Goal: Book appointment/travel/reservation

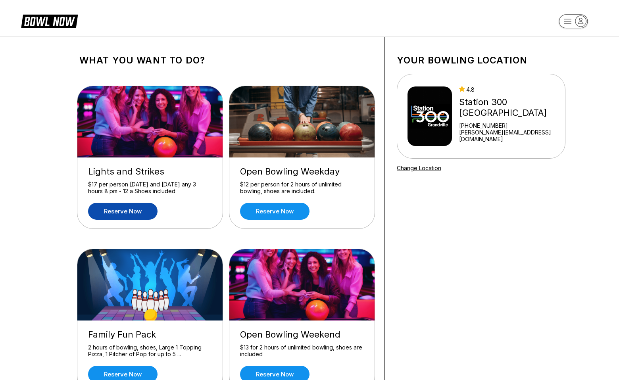
click at [122, 210] on link "Reserve now" at bounding box center [122, 211] width 69 height 17
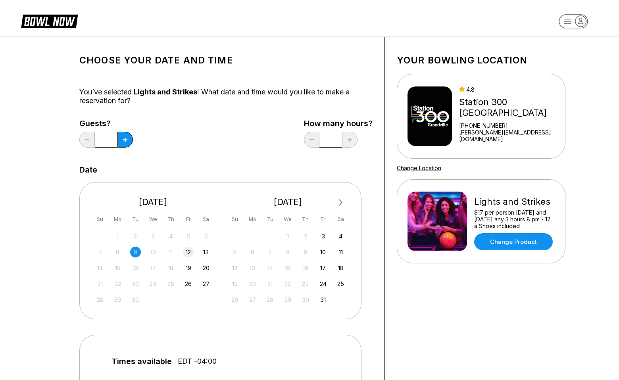
click at [185, 251] on div "12" at bounding box center [188, 252] width 11 height 11
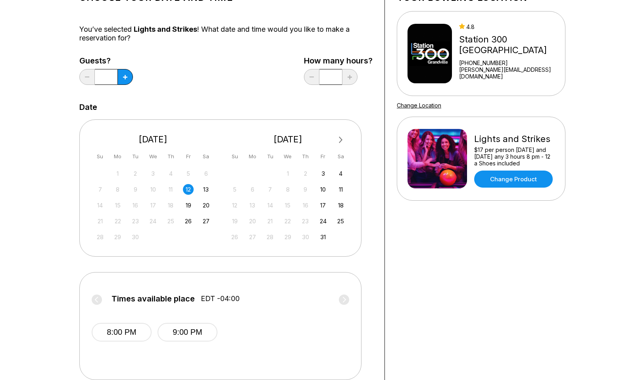
scroll to position [63, 0]
click at [107, 335] on button "8:00 PM" at bounding box center [122, 332] width 60 height 19
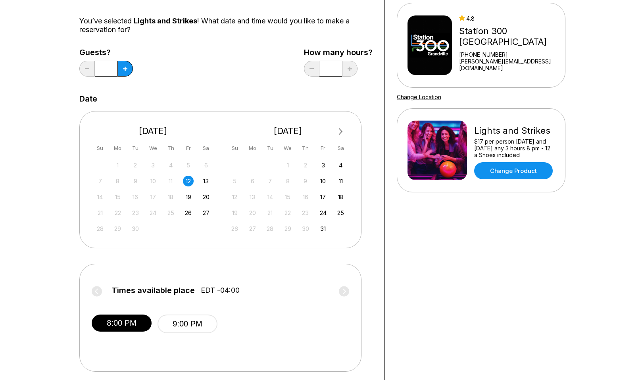
scroll to position [20, 0]
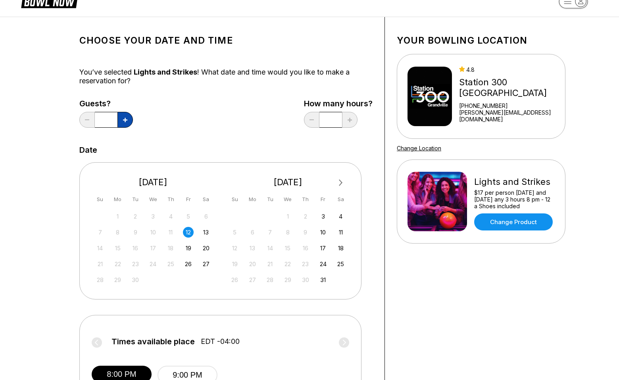
click at [128, 120] on button at bounding box center [125, 120] width 15 height 16
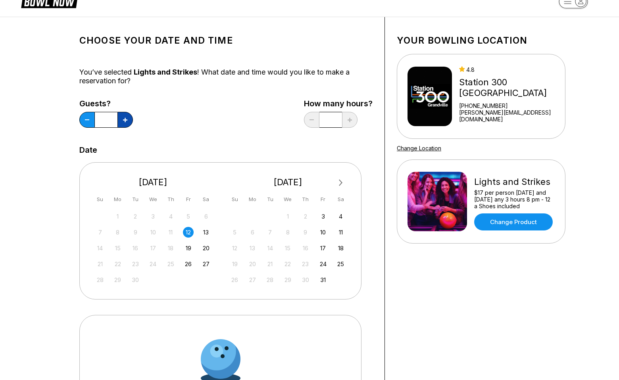
click at [128, 120] on button at bounding box center [125, 120] width 15 height 16
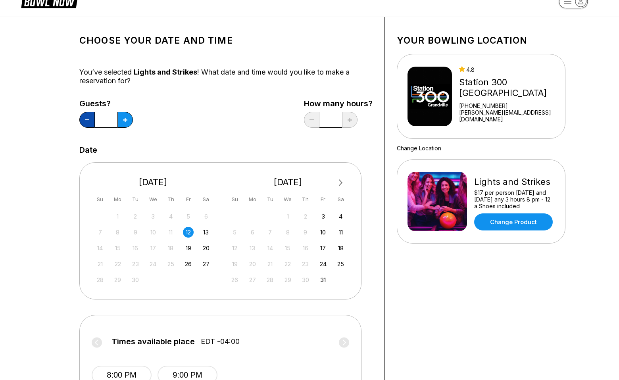
click at [91, 121] on button at bounding box center [86, 120] width 15 height 16
type input "*"
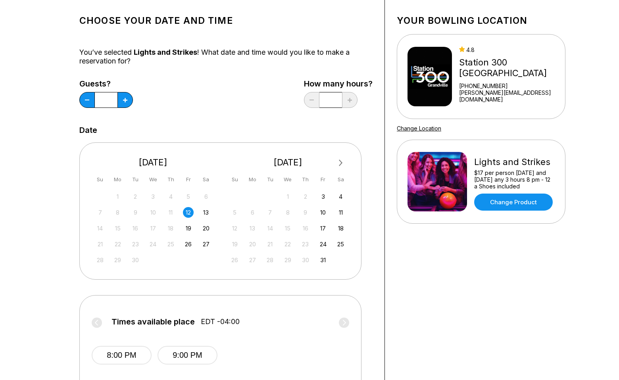
scroll to position [41, 0]
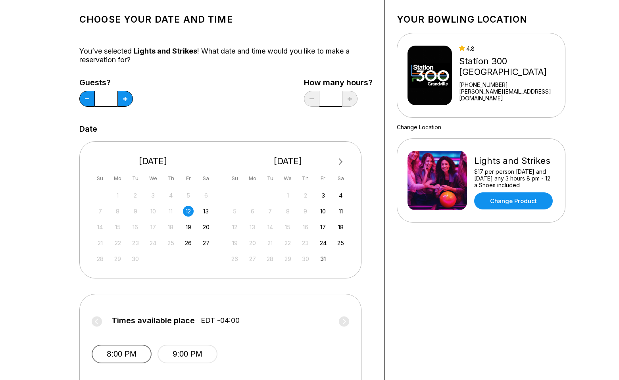
click at [137, 359] on button "8:00 PM" at bounding box center [122, 354] width 60 height 19
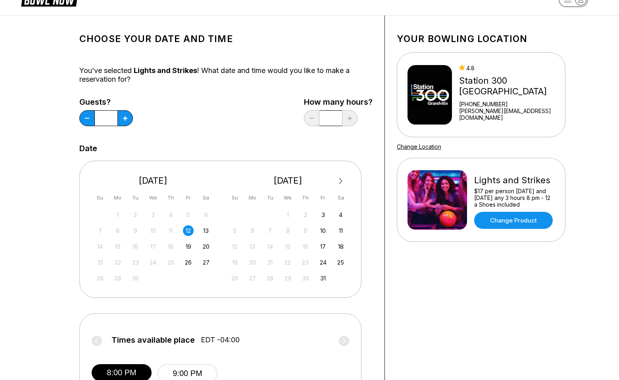
scroll to position [0, 0]
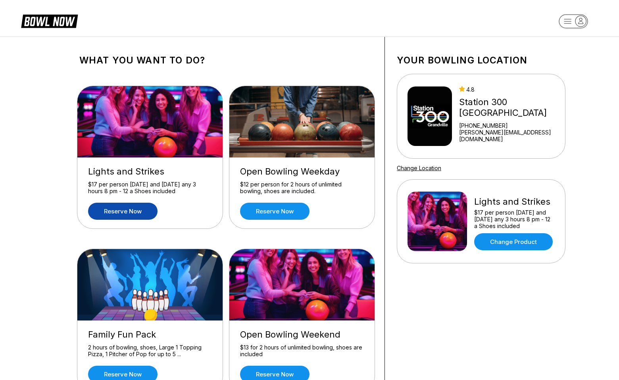
click at [63, 156] on div "What you want to do? Lights and Strikes $17 per person [DATE] and [DATE] any 3 …" at bounding box center [310, 227] width 516 height 381
